Goal: Check status

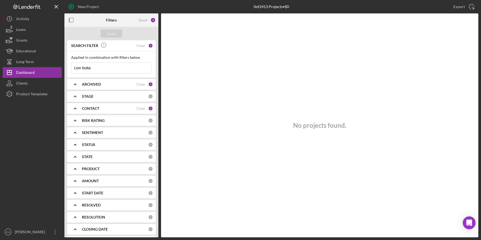
click at [131, 70] on input "Lion butta" at bounding box center [111, 68] width 80 height 11
type input "Lion"
click at [125, 113] on div "CONTACT Clear 2" at bounding box center [117, 108] width 71 height 11
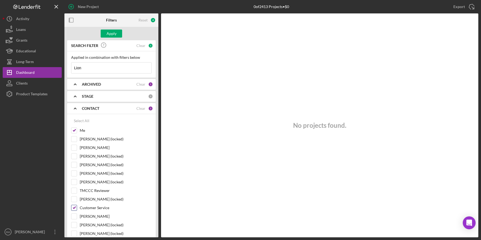
click at [73, 209] on input "Customer Service" at bounding box center [73, 207] width 5 height 5
checkbox input "false"
click at [117, 34] on button "Apply" at bounding box center [111, 34] width 21 height 8
click at [112, 65] on input "Lion" at bounding box center [111, 68] width 80 height 11
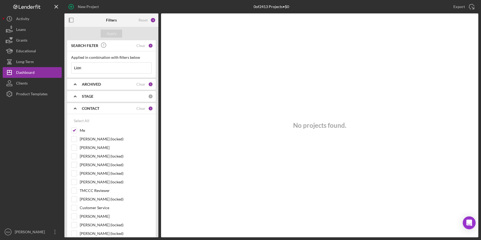
click at [112, 65] on input "Lion" at bounding box center [111, 68] width 80 height 11
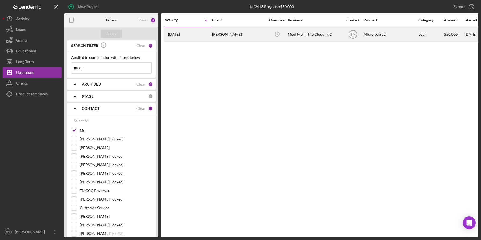
type input "meet"
click at [315, 32] on div "Meet Me In The Cloud INC" at bounding box center [315, 34] width 54 height 14
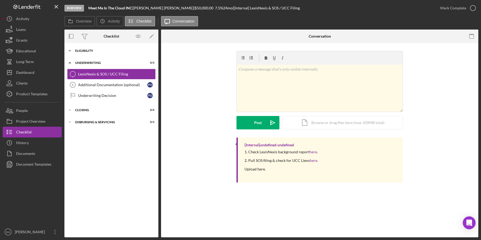
click at [94, 52] on div "Eligibility" at bounding box center [113, 50] width 76 height 3
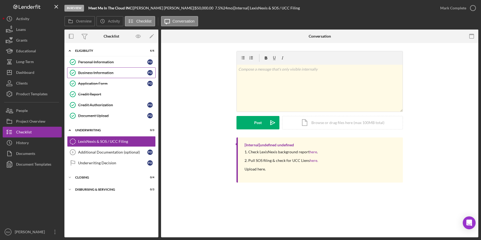
click at [100, 73] on div "Business Information" at bounding box center [112, 73] width 69 height 4
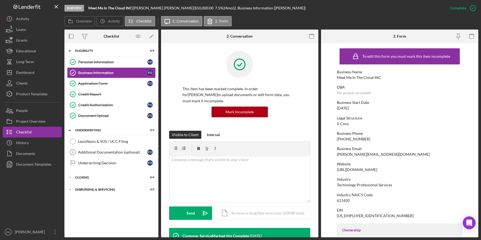
click at [306, 106] on div "This item has been marked complete. In order for [PERSON_NAME] to upload docume…" at bounding box center [239, 91] width 141 height 80
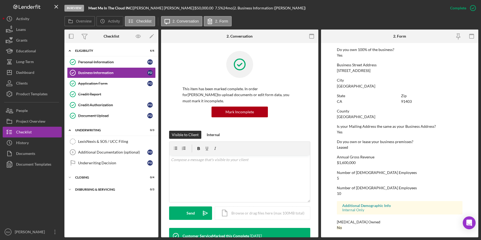
scroll to position [210, 0]
